Goal: Check status: Check status

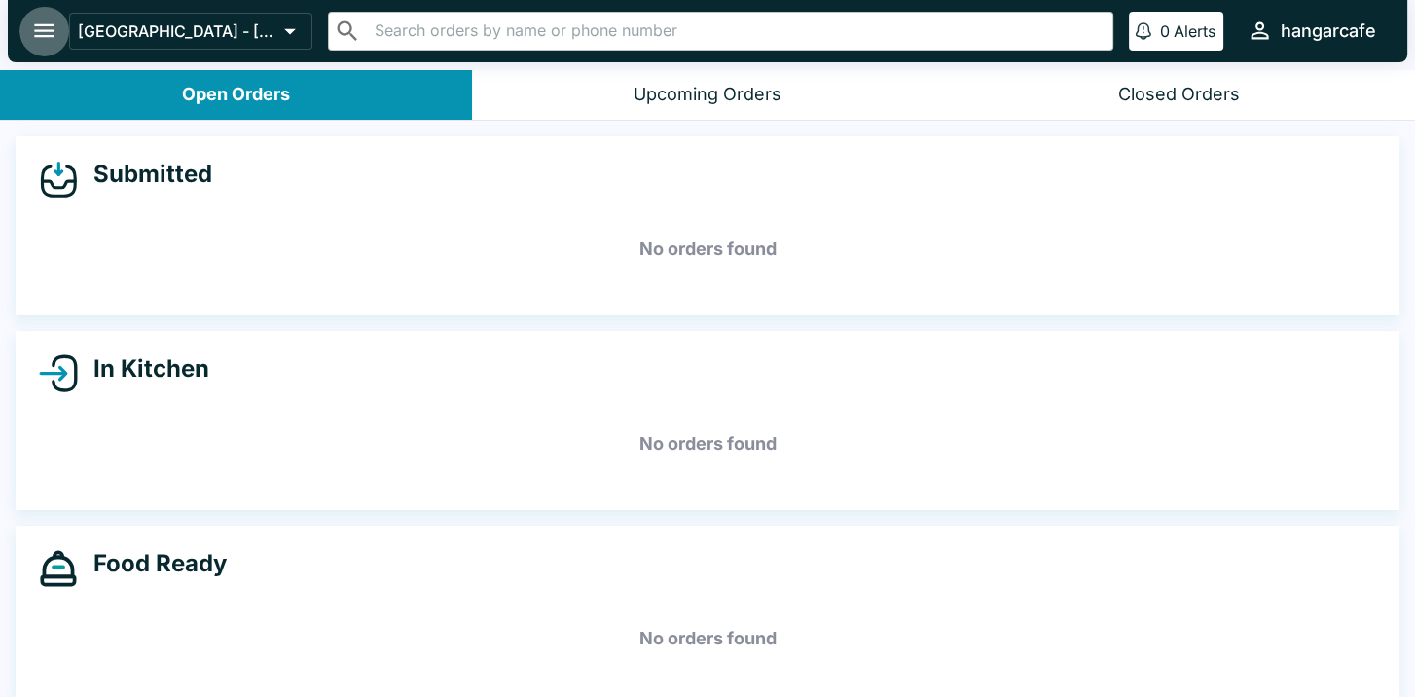
click at [46, 26] on icon "open drawer" at bounding box center [44, 31] width 26 height 26
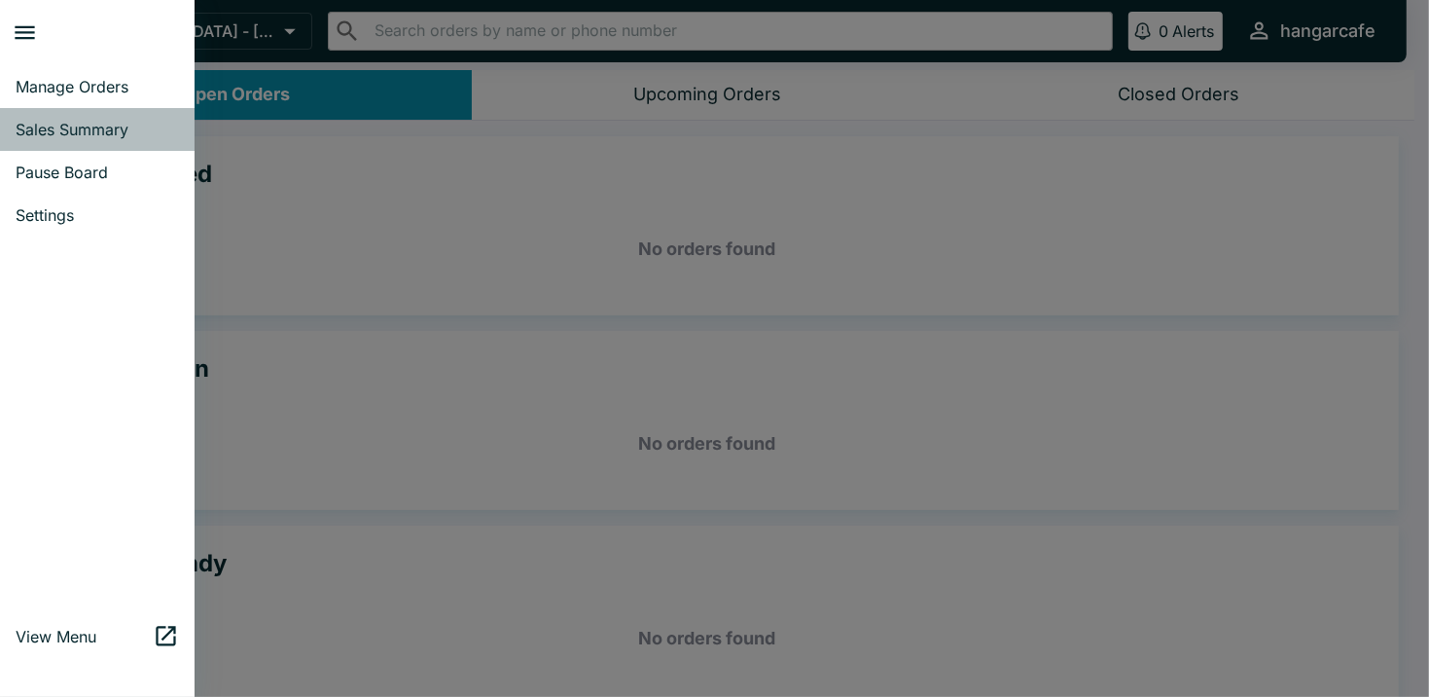
click at [90, 135] on span "Sales Summary" at bounding box center [97, 129] width 163 height 19
select select "03:00"
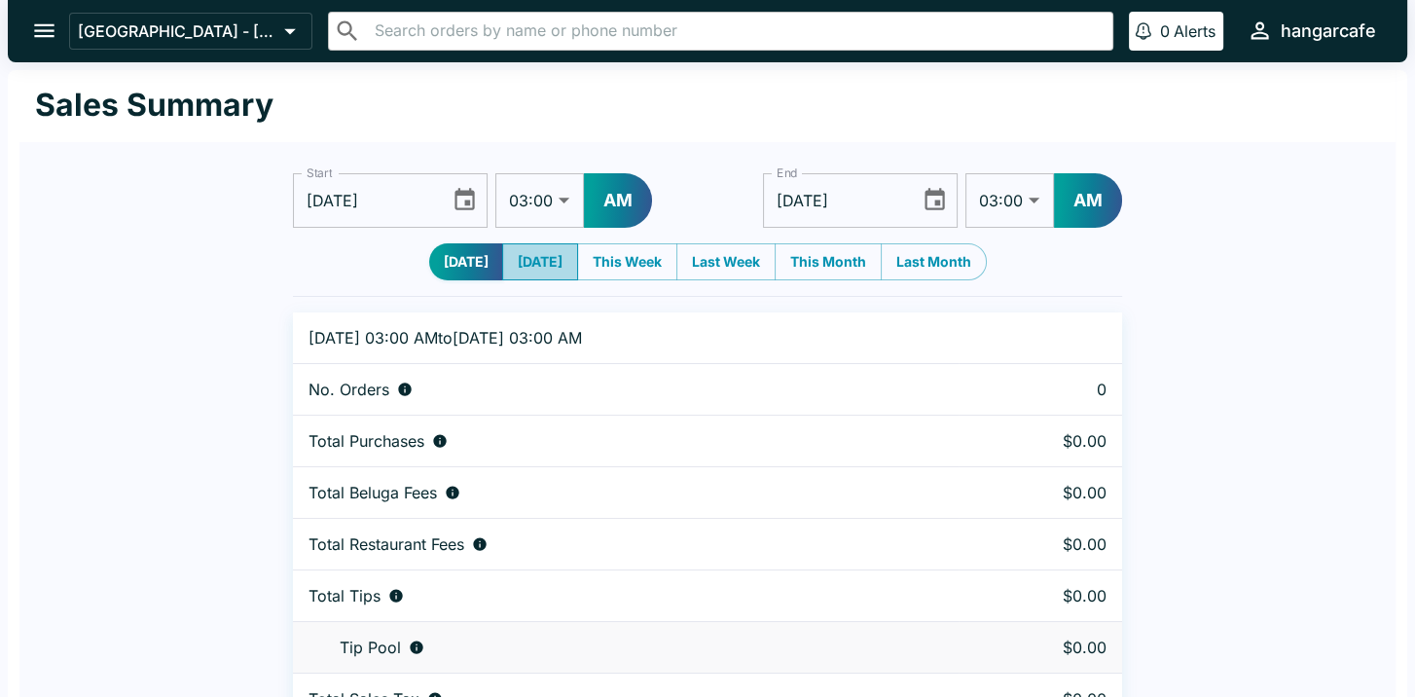
click at [537, 264] on button "[DATE]" at bounding box center [540, 261] width 76 height 37
type input "[DATE]"
click at [457, 260] on button "[DATE]" at bounding box center [467, 261] width 76 height 37
type input "[DATE]"
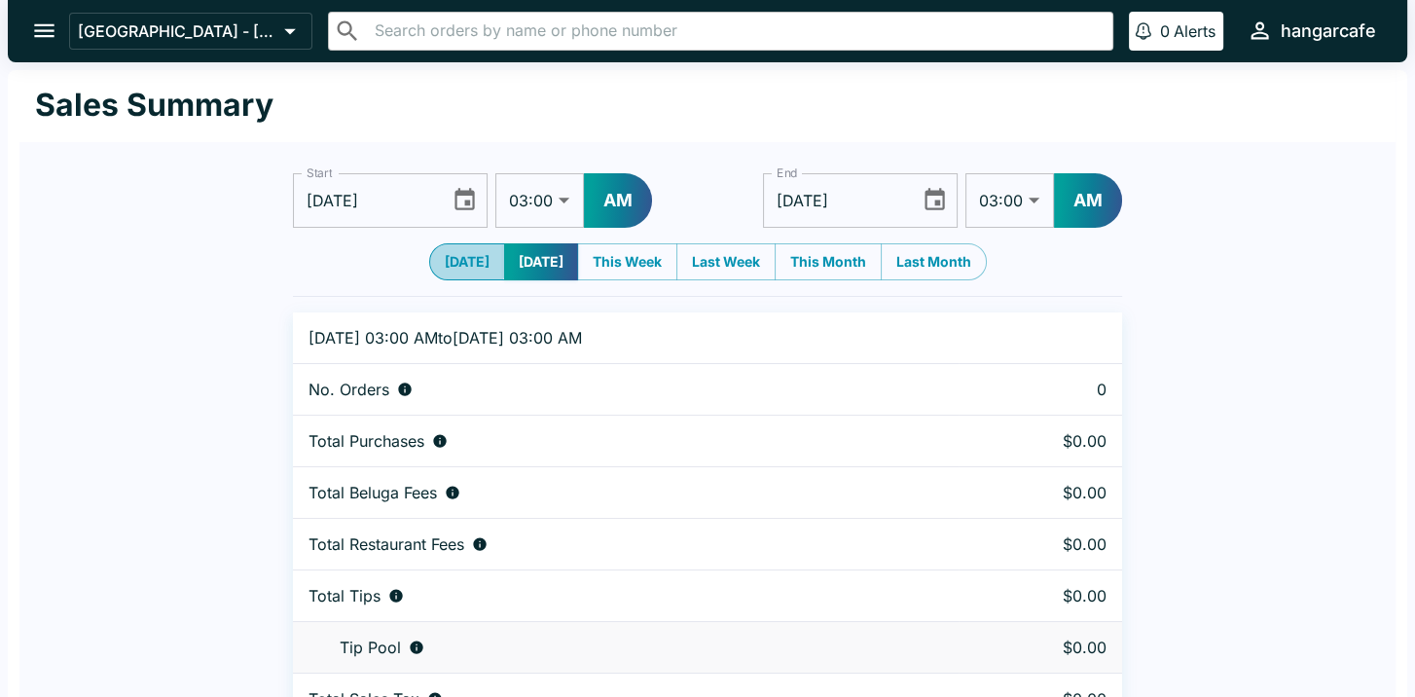
type input "[DATE]"
